Goal: Connect with others: Participate in discussion

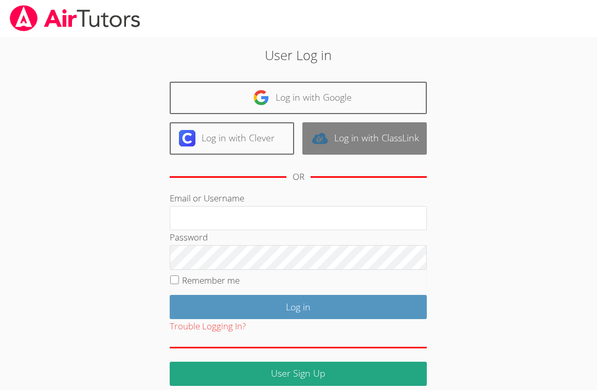
click at [352, 126] on link "Log in with ClassLink" at bounding box center [364, 138] width 124 height 32
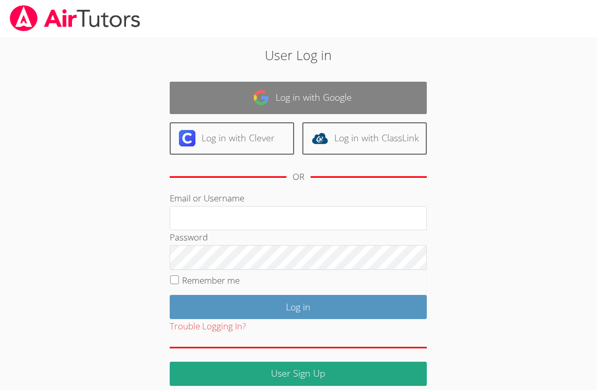
click at [288, 95] on link "Log in with Google" at bounding box center [298, 98] width 257 height 32
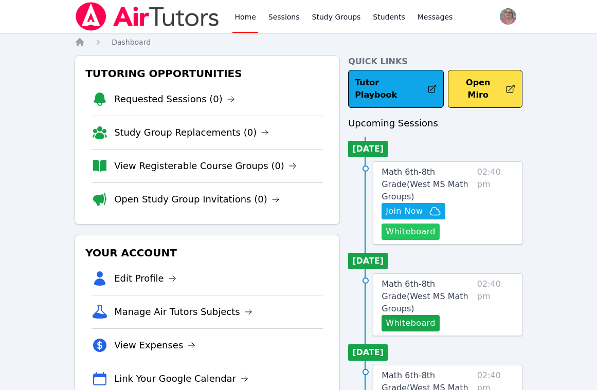
click at [416, 224] on button "Whiteboard" at bounding box center [411, 232] width 58 height 16
click at [410, 205] on span "Join Now" at bounding box center [404, 211] width 37 height 12
click at [418, 224] on button "Whiteboard" at bounding box center [411, 232] width 58 height 16
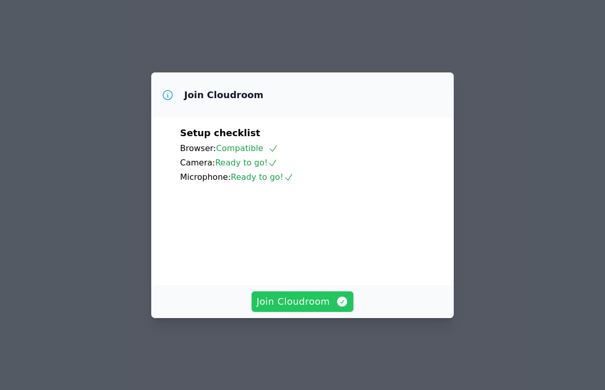
click at [283, 309] on span "Join Cloudroom" at bounding box center [303, 302] width 92 height 14
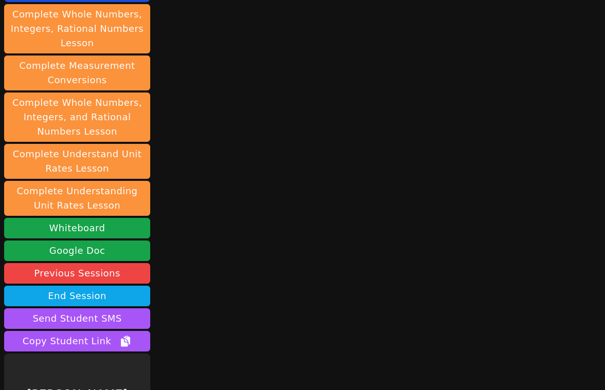
scroll to position [105, 0]
